Goal: Information Seeking & Learning: Learn about a topic

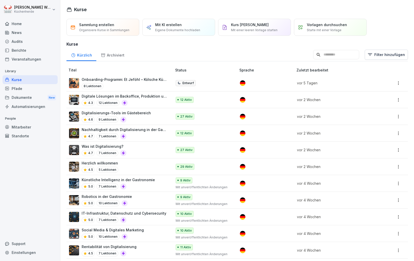
click at [142, 119] on div "4.6 9 Lektionen" at bounding box center [116, 119] width 69 height 6
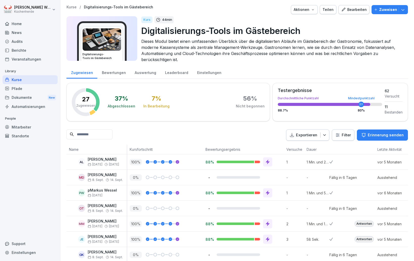
click at [356, 12] on div "Bearbeiten" at bounding box center [354, 10] width 26 height 6
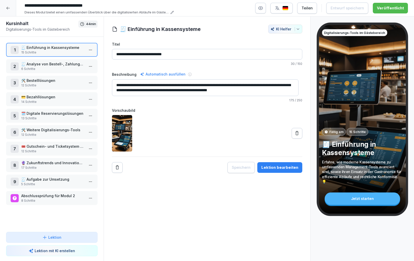
click at [10, 8] on icon at bounding box center [8, 8] width 4 height 4
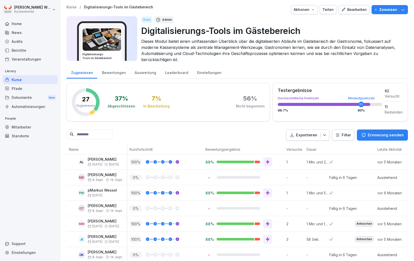
click at [34, 26] on div "Home" at bounding box center [30, 23] width 55 height 9
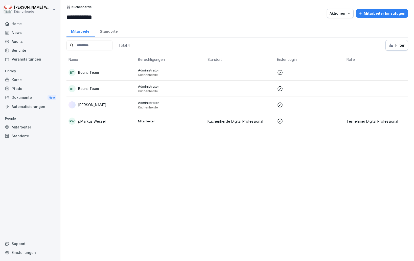
click at [23, 75] on p "Library" at bounding box center [30, 71] width 55 height 8
click at [22, 81] on div "Kurse" at bounding box center [30, 79] width 55 height 9
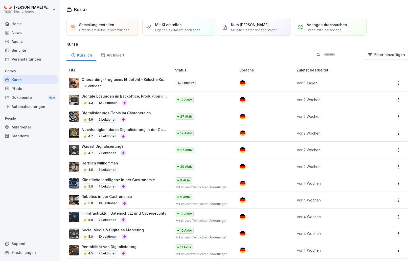
click at [144, 149] on div "Was ist Digitalisierung? 4.7 7 Lektionen" at bounding box center [118, 149] width 98 height 12
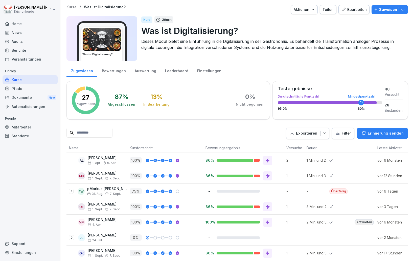
click at [343, 132] on html "Markus Wessel Küchenherde Home News Audits Berichte Veranstaltungen Library Kur…" at bounding box center [207, 130] width 414 height 261
